Goal: Task Accomplishment & Management: Complete application form

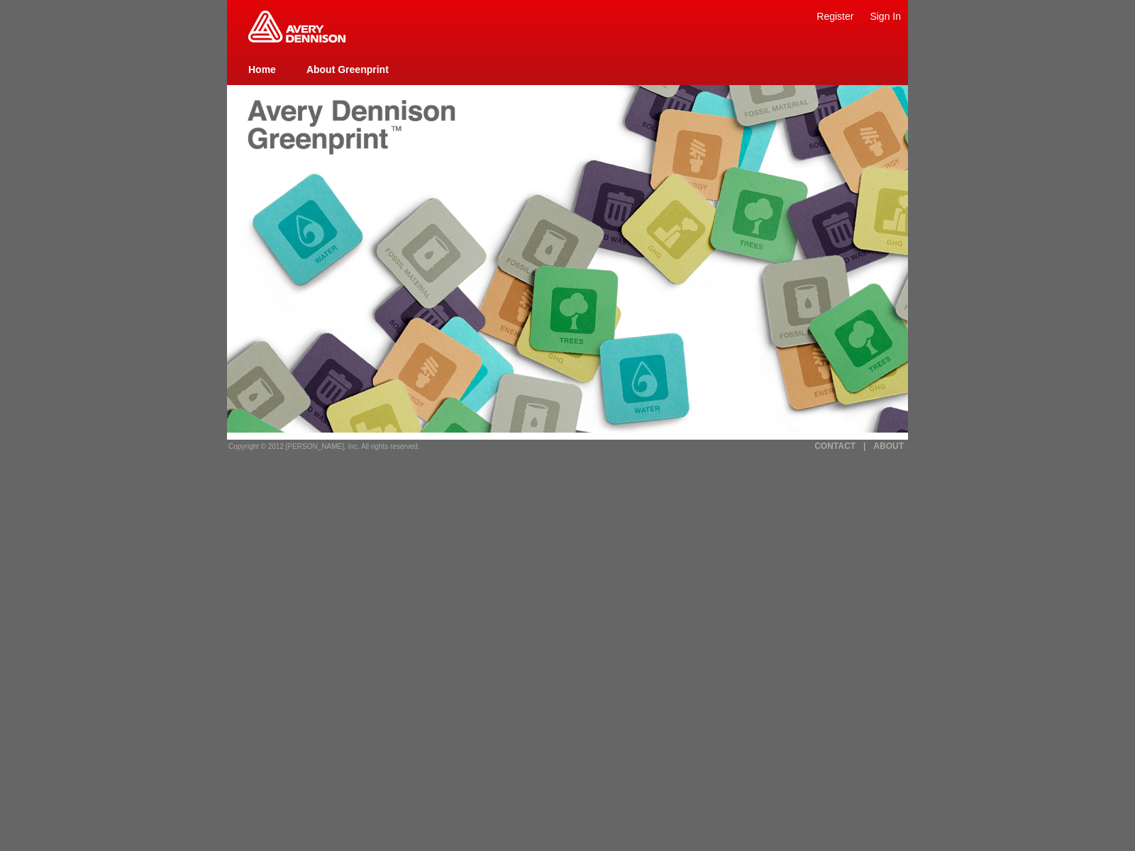
click at [835, 16] on link "Register" at bounding box center [834, 16] width 37 height 11
click at [885, 16] on link "Sign In" at bounding box center [885, 16] width 31 height 11
click at [835, 16] on link "Register" at bounding box center [834, 16] width 37 height 11
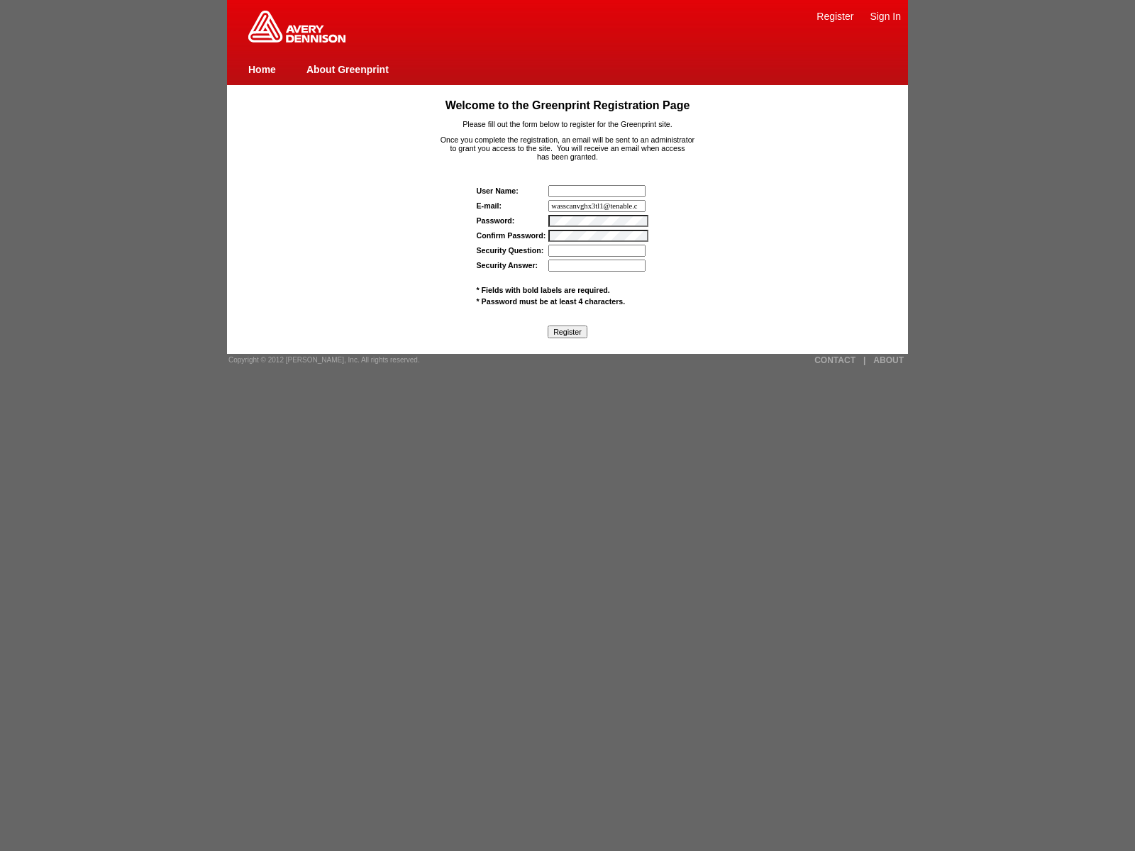
type input "wasscanvghx3tl1@tenable.com"
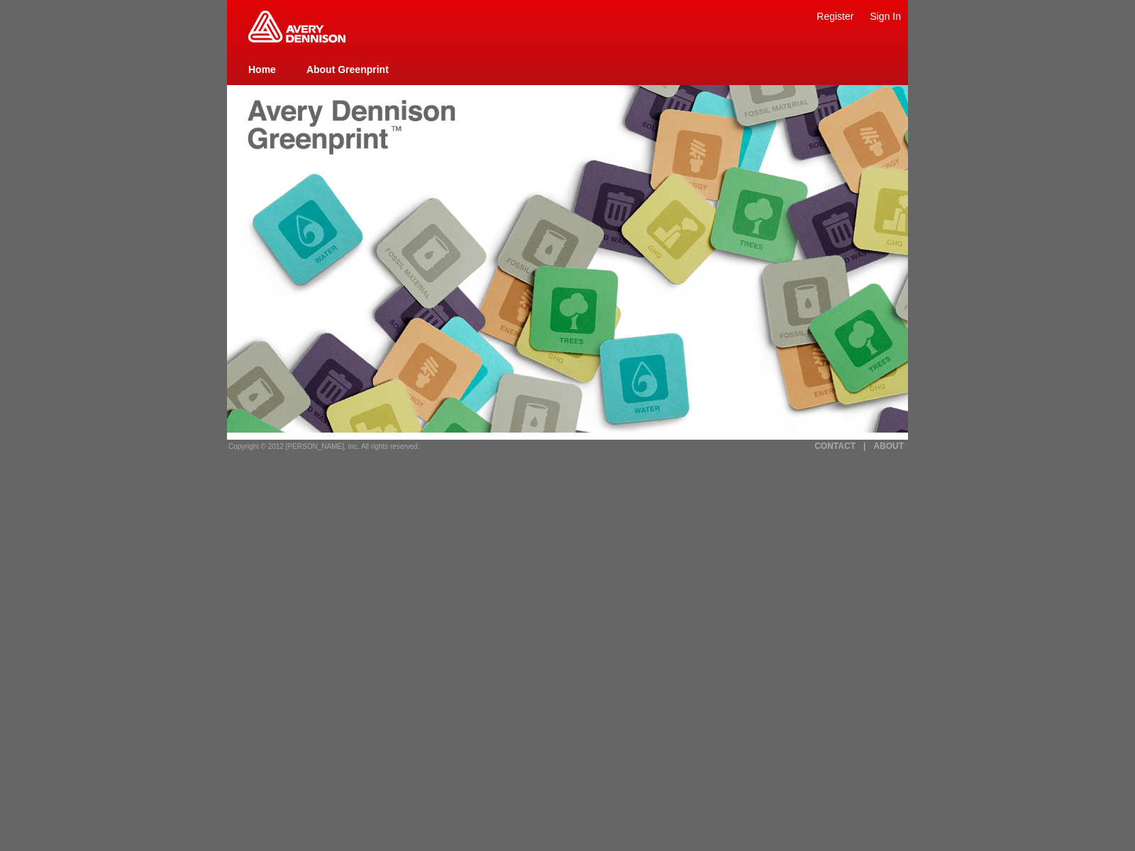
click at [835, 16] on link "Register" at bounding box center [834, 16] width 37 height 11
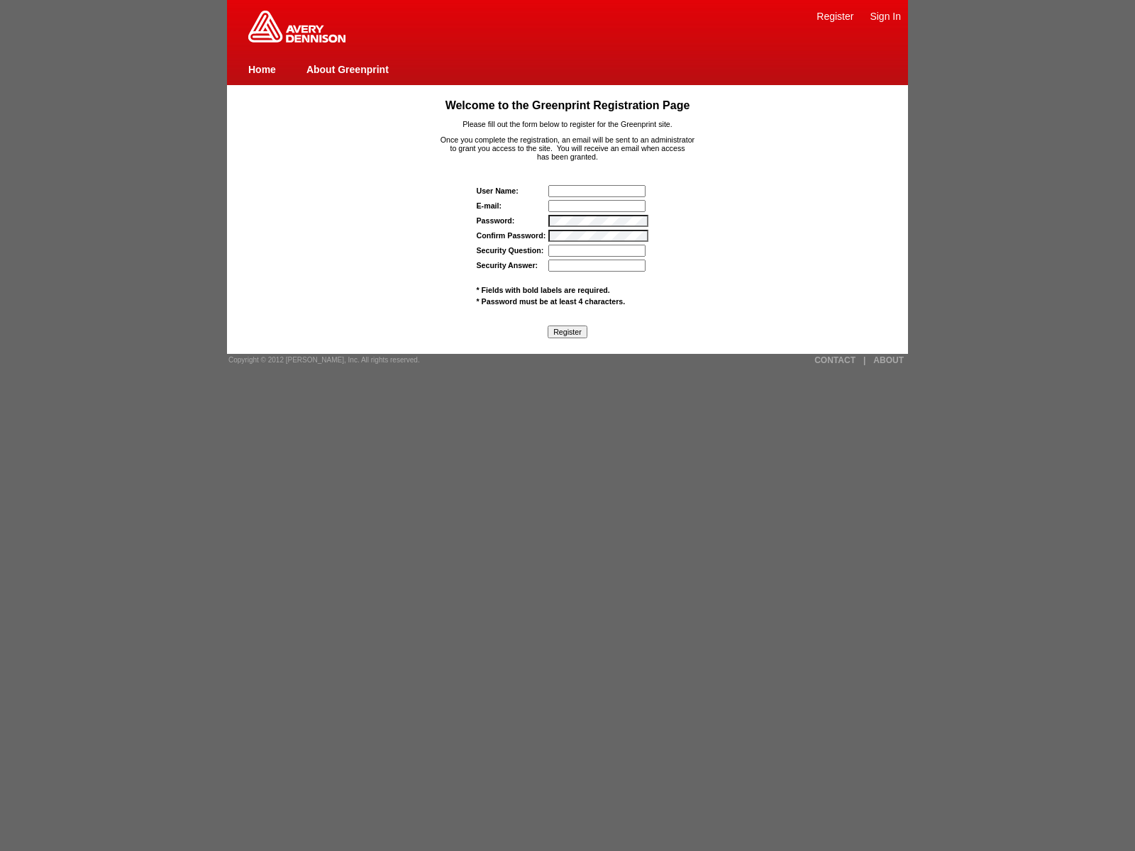
click at [598, 250] on input "Security Question:" at bounding box center [596, 251] width 97 height 12
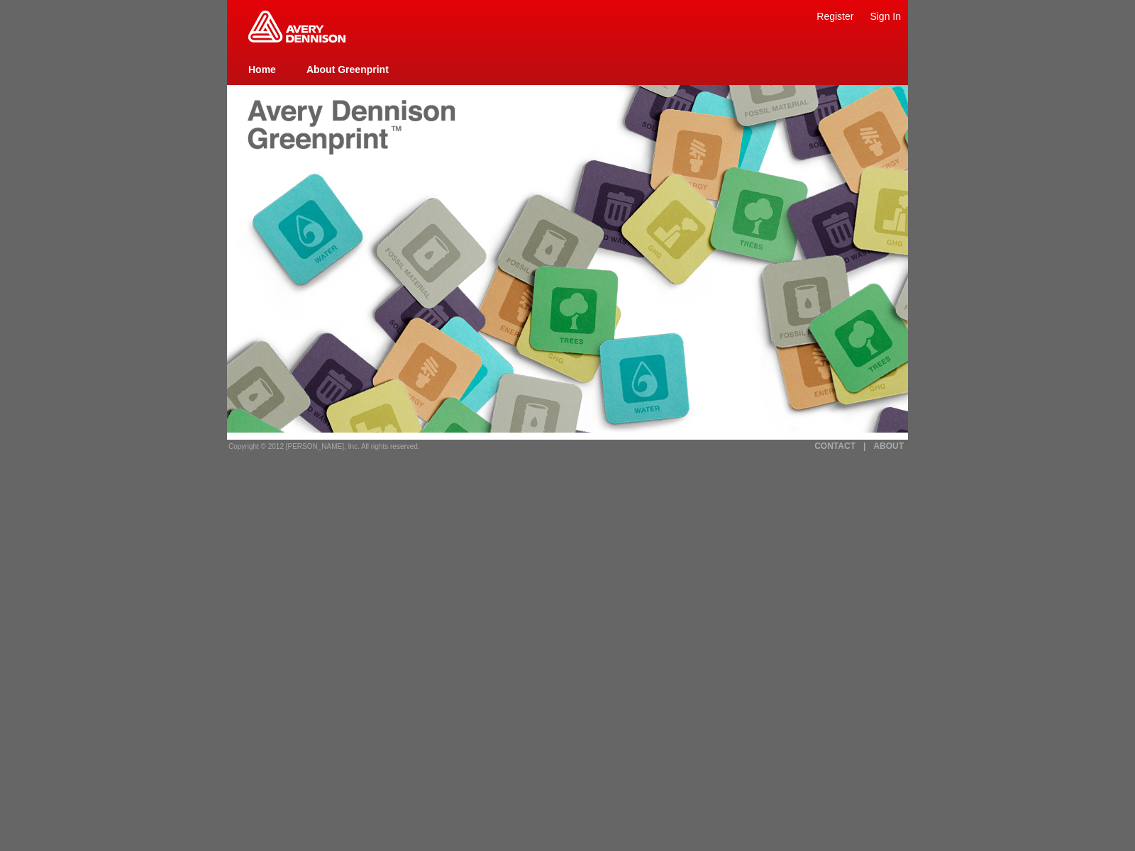
click at [835, 16] on link "Register" at bounding box center [834, 16] width 37 height 11
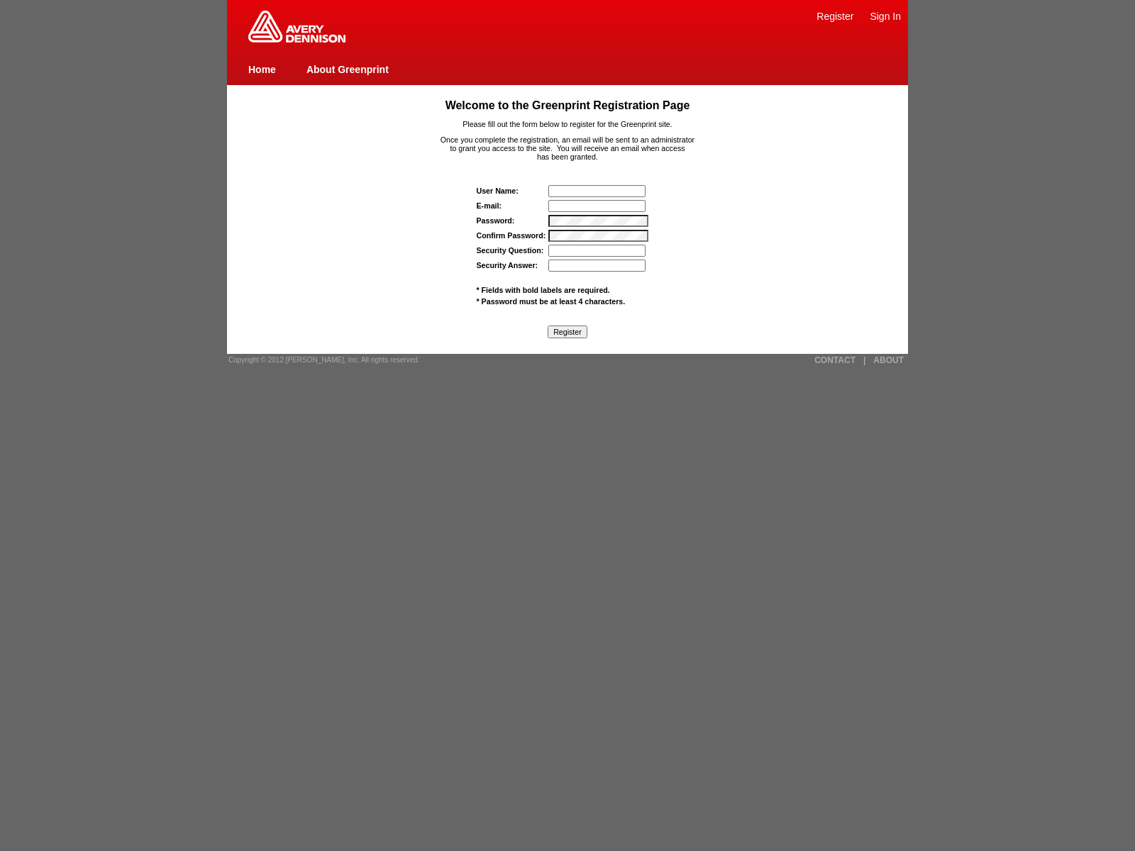
click at [319, 360] on span "Copyright © 2012 [PERSON_NAME], Inc. All rights reserved." at bounding box center [323, 360] width 191 height 8
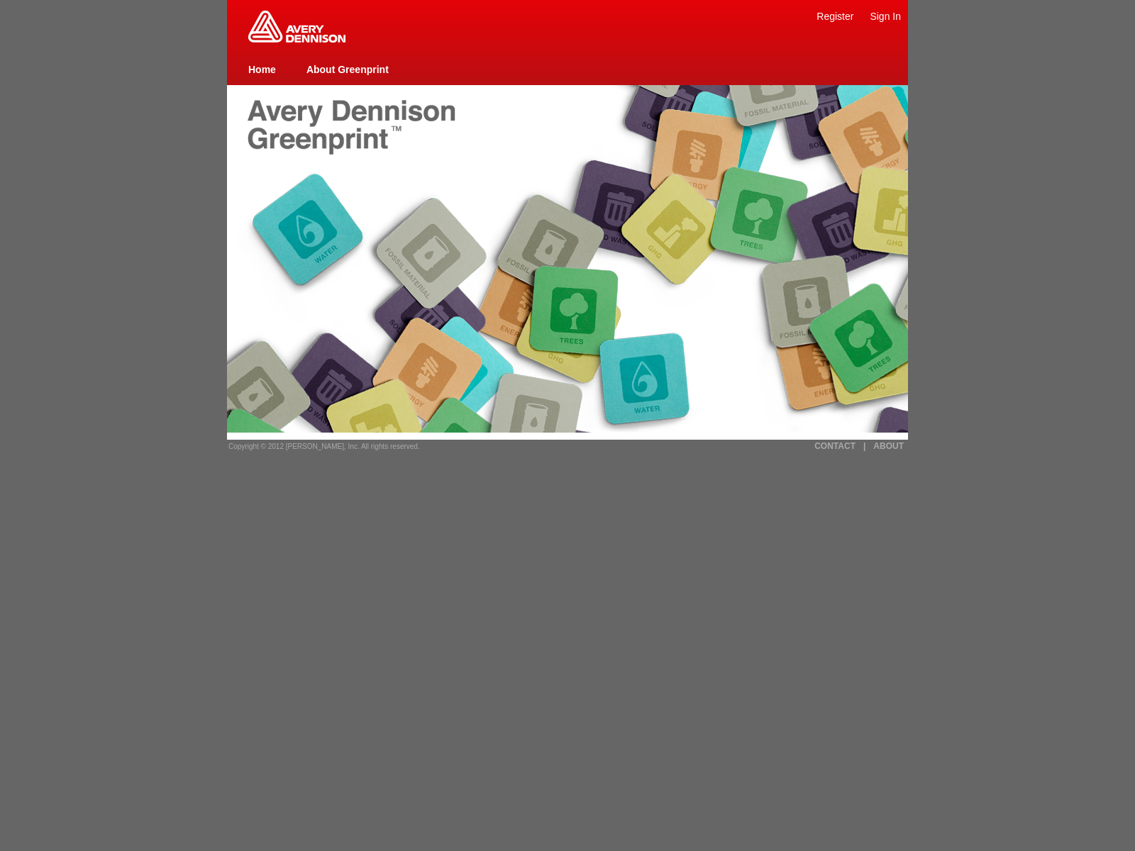
click at [835, 16] on link "Register" at bounding box center [834, 16] width 37 height 11
